Goal: Task Accomplishment & Management: Use online tool/utility

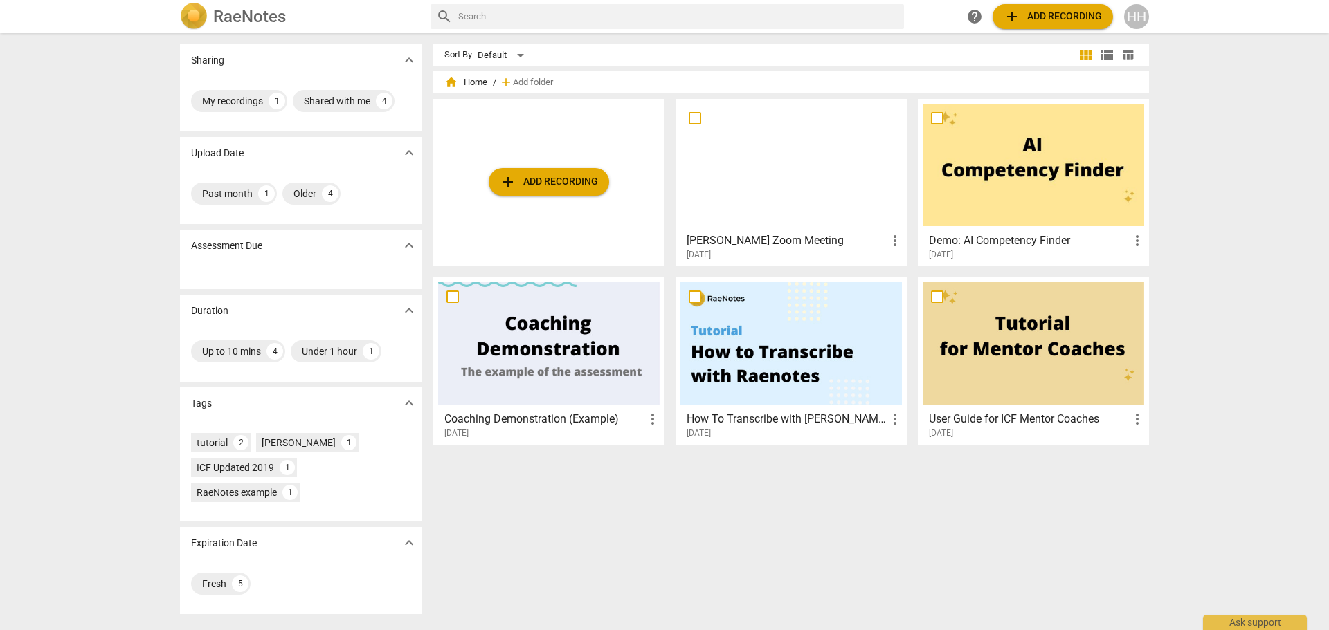
click at [552, 179] on span "add Add recording" at bounding box center [549, 182] width 98 height 17
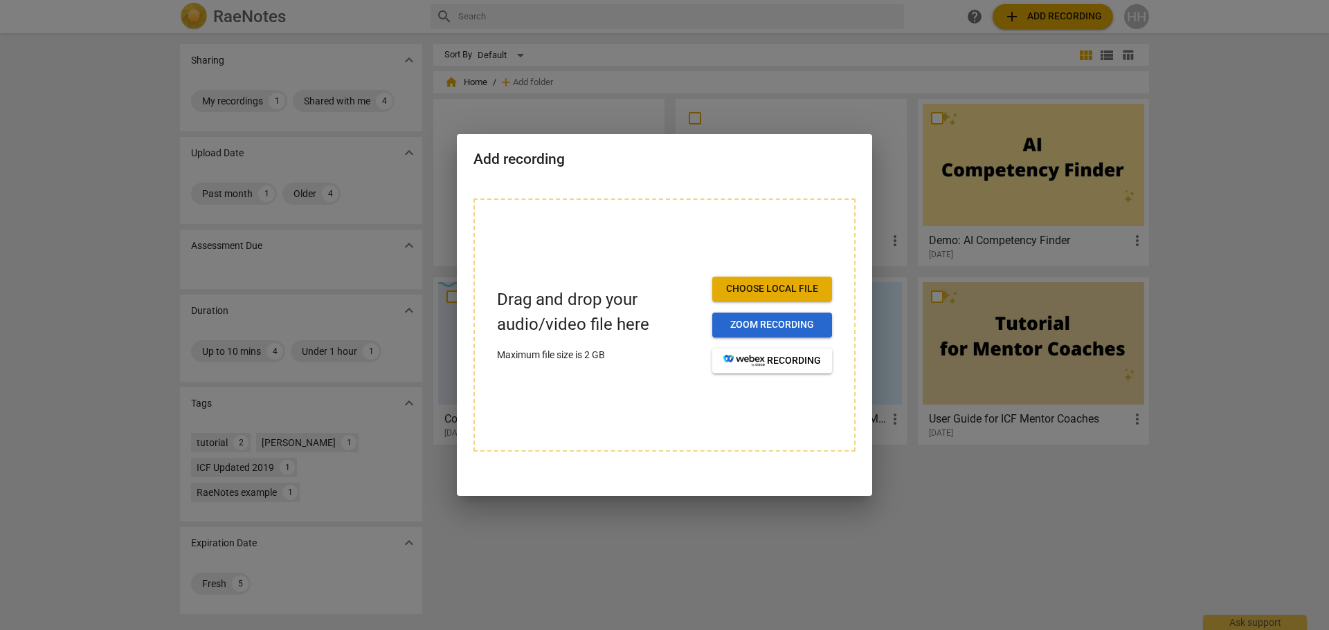
click at [752, 317] on button "Zoom recording" at bounding box center [772, 325] width 120 height 25
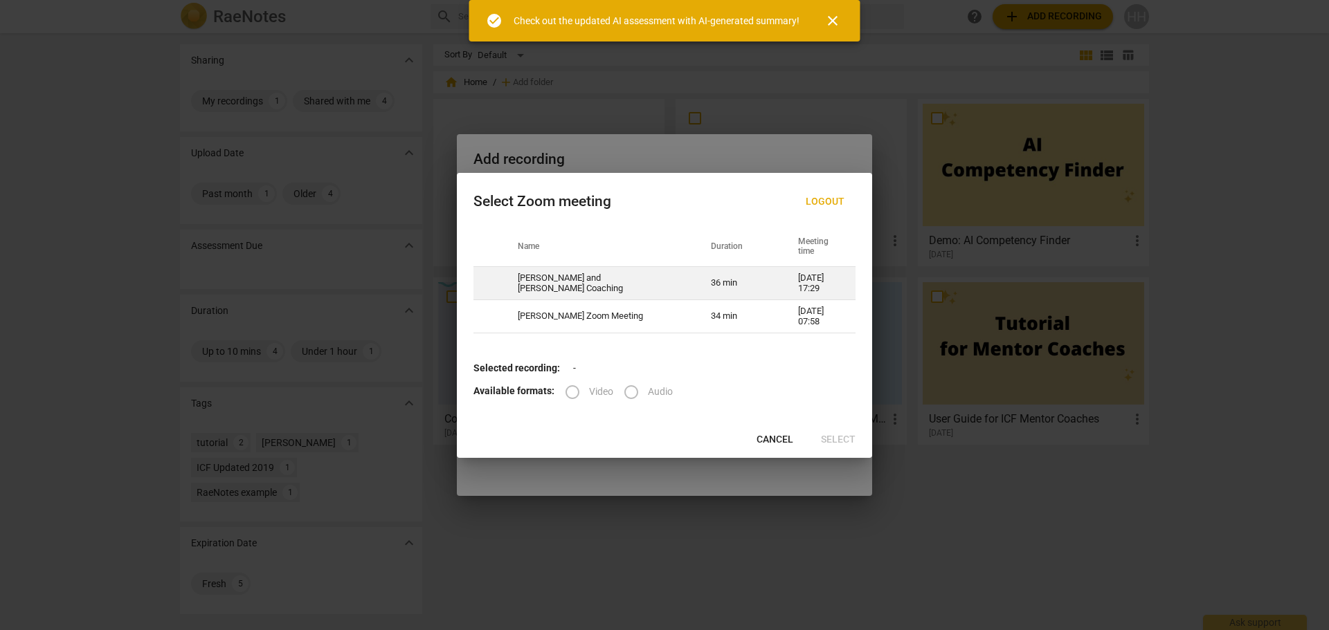
click at [576, 280] on td "[PERSON_NAME] and [PERSON_NAME] Coaching" at bounding box center [597, 283] width 193 height 33
radio input "true"
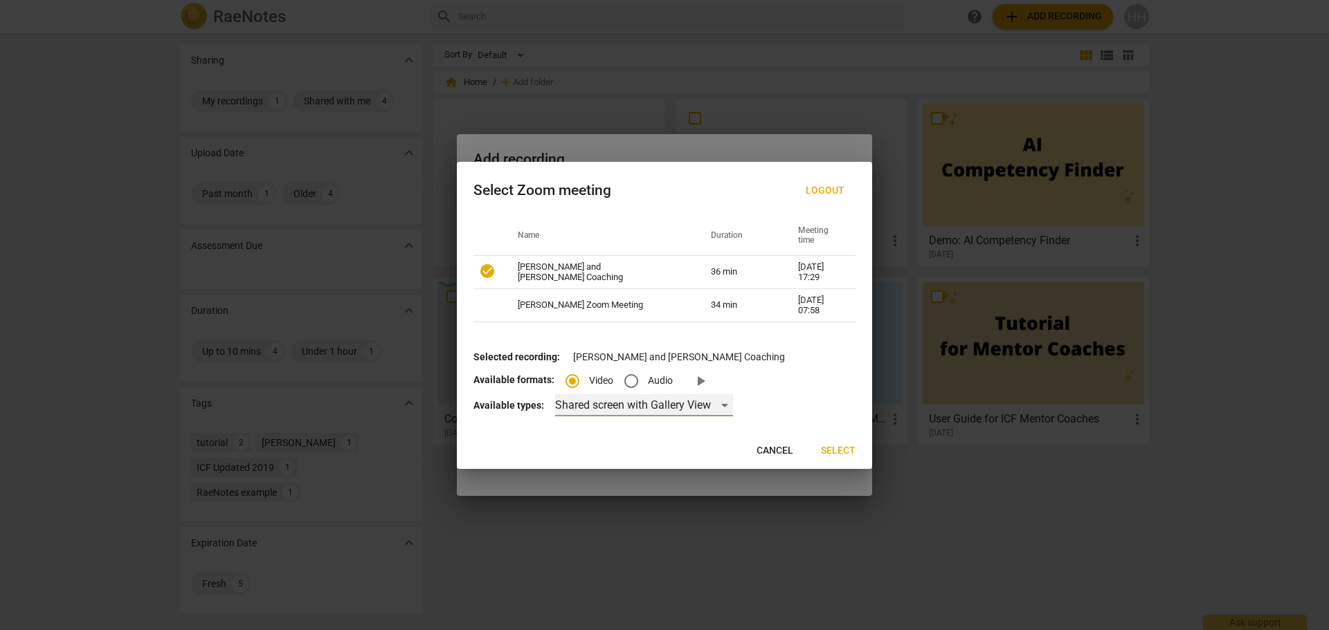
click at [643, 404] on div "Shared screen with Gallery View" at bounding box center [644, 405] width 178 height 22
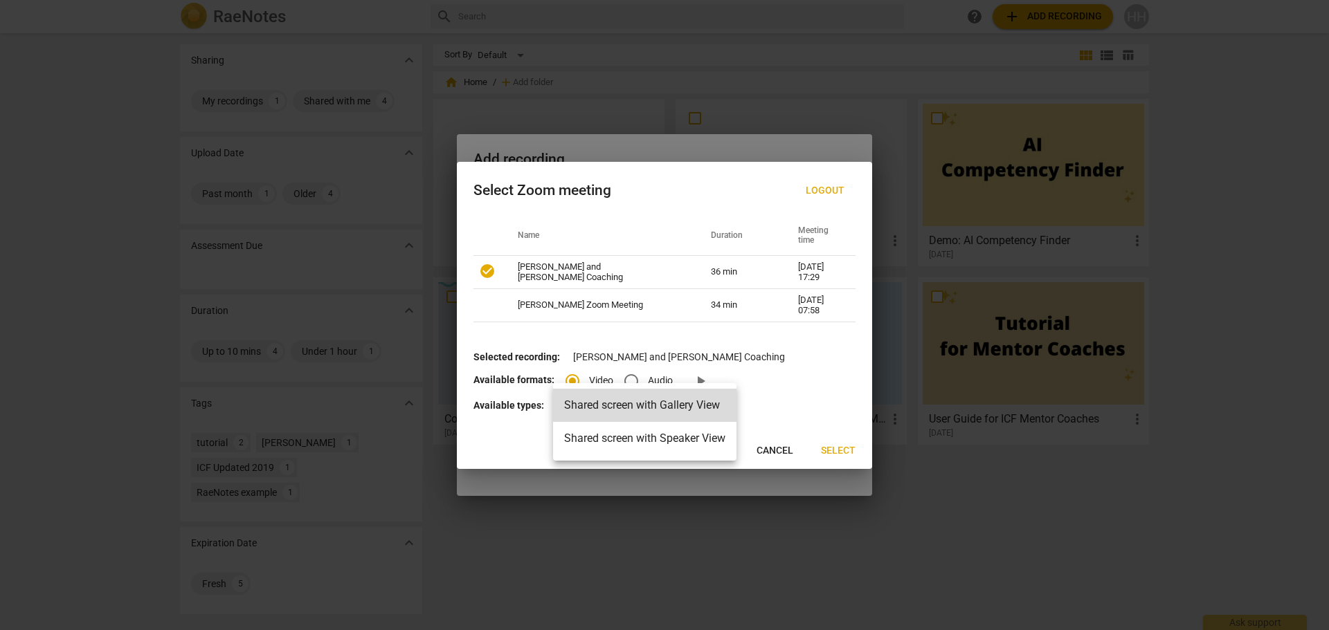
click at [643, 404] on li "Shared screen with Gallery View" at bounding box center [644, 405] width 183 height 33
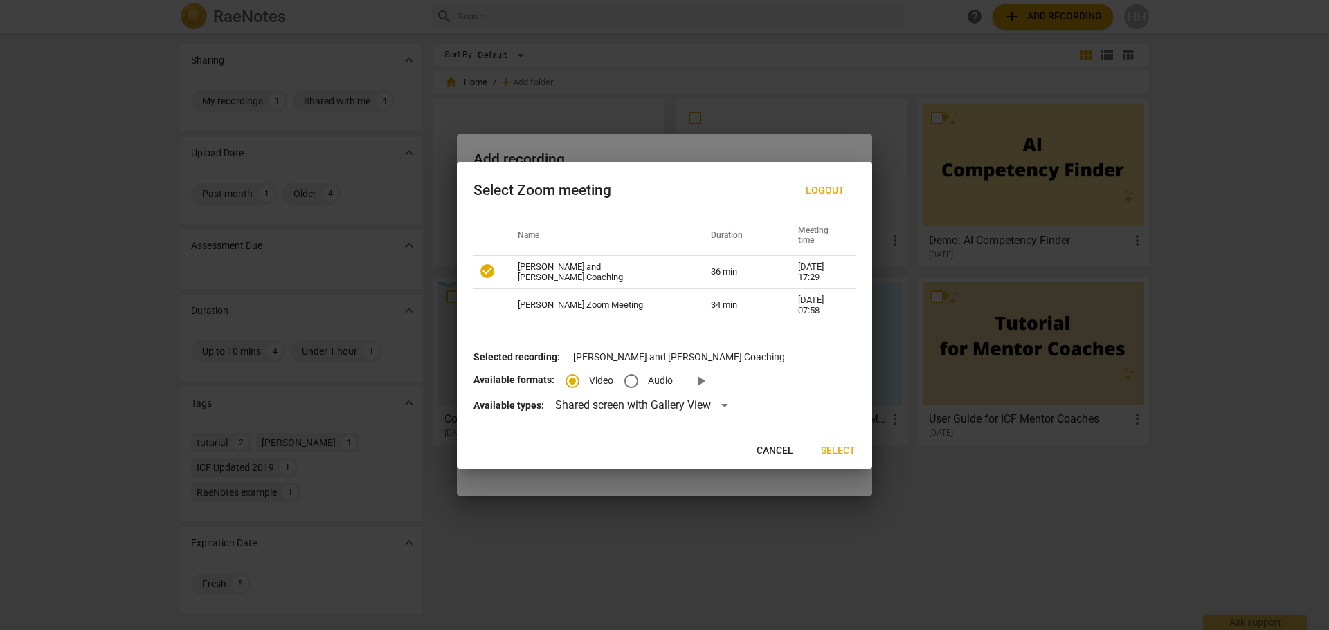
click at [839, 448] on span "Select" at bounding box center [838, 451] width 35 height 14
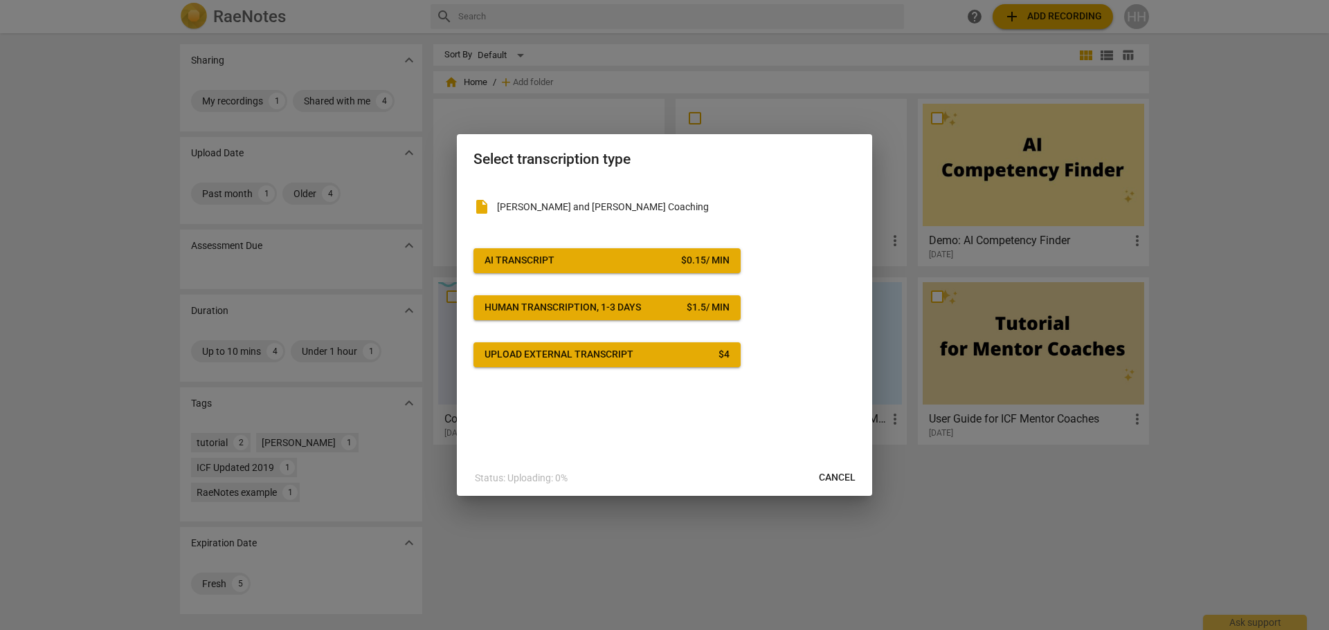
click at [832, 471] on span "Cancel" at bounding box center [837, 478] width 37 height 14
click at [839, 466] on button "Cancel" at bounding box center [837, 478] width 59 height 25
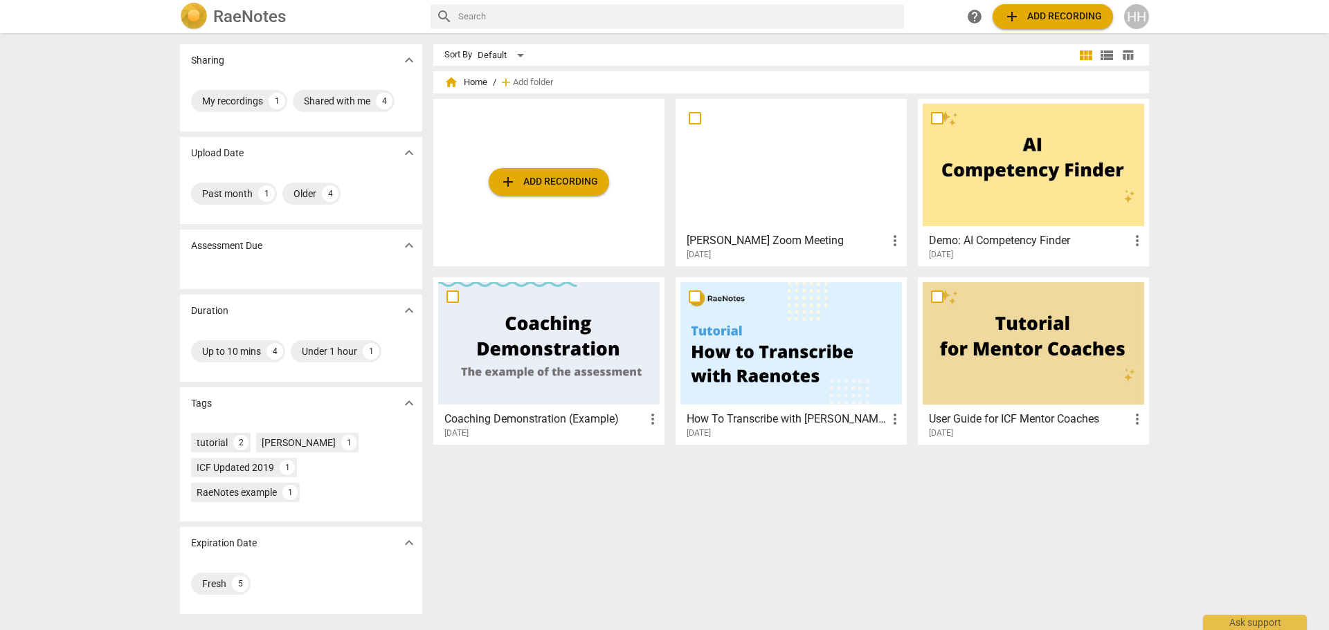
click at [805, 201] on div at bounding box center [790, 165] width 221 height 122
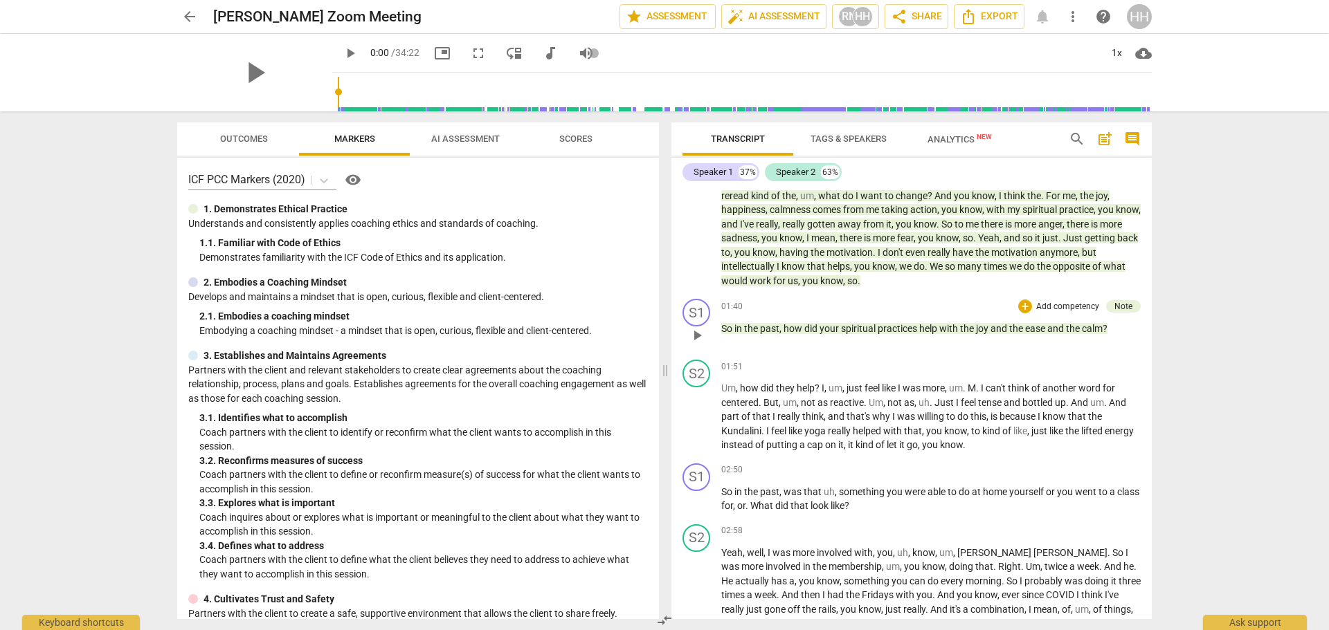
scroll to position [346, 0]
click at [1127, 307] on div "Note" at bounding box center [1123, 306] width 18 height 12
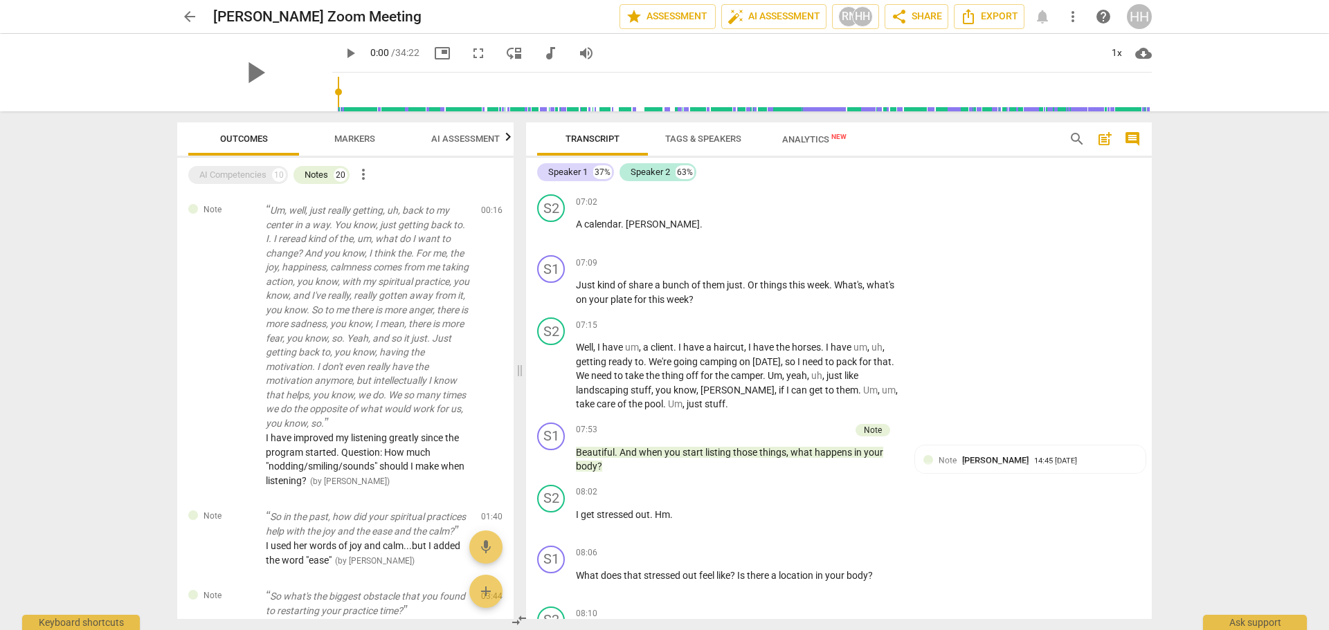
scroll to position [1629, 0]
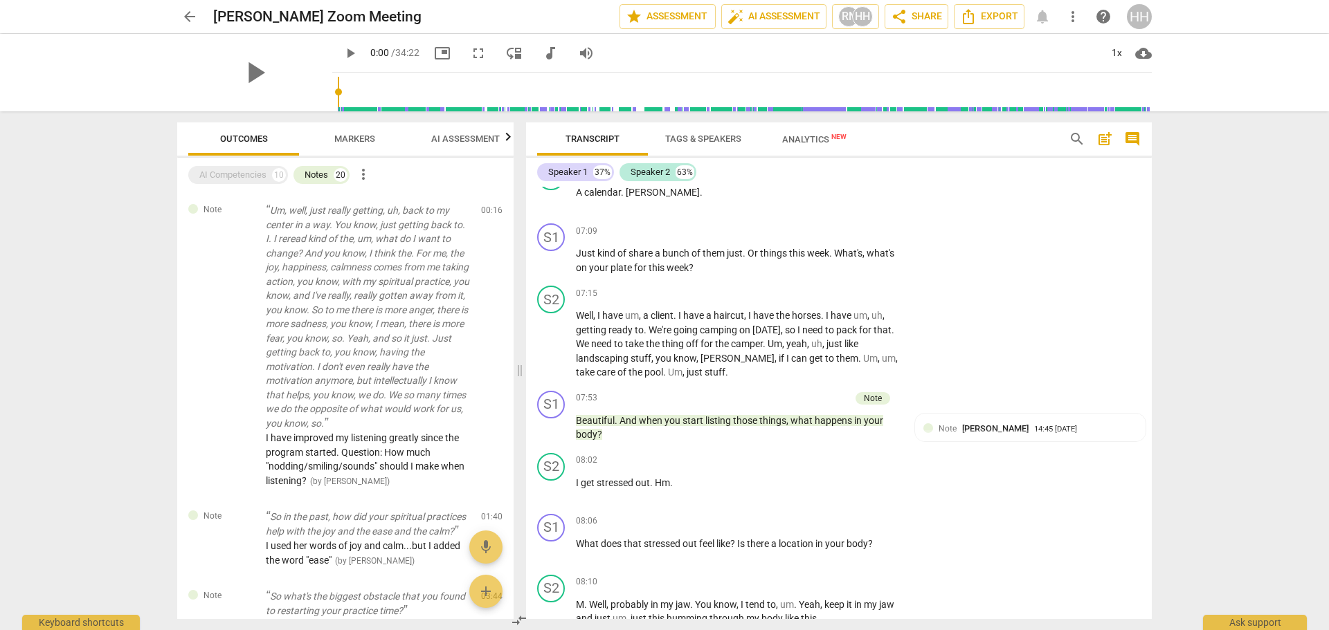
drag, startPoint x: 1152, startPoint y: 262, endPoint x: 1147, endPoint y: 316, distance: 54.1
click at [1147, 316] on div "Transcript Tags & Speakers Analytics New search post_add comment Speaker 1 37% …" at bounding box center [841, 370] width 642 height 519
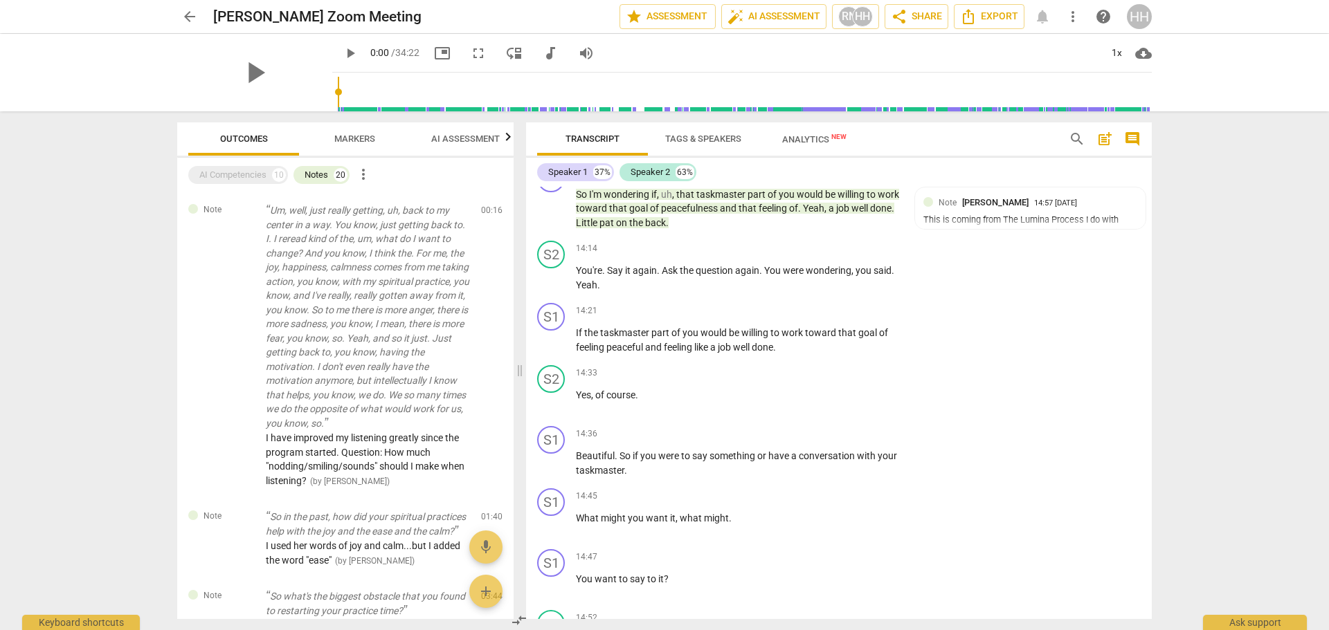
scroll to position [3521, 0]
